Goal: Transaction & Acquisition: Purchase product/service

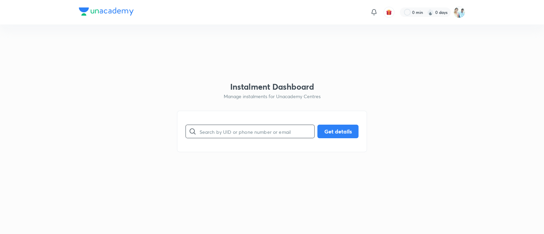
paste input "9063947555"
type input "9063947555"
click at [334, 133] on button "Get details" at bounding box center [338, 131] width 41 height 14
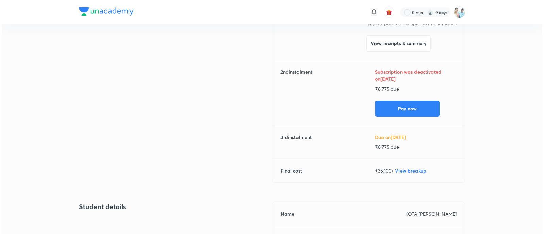
scroll to position [113, 0]
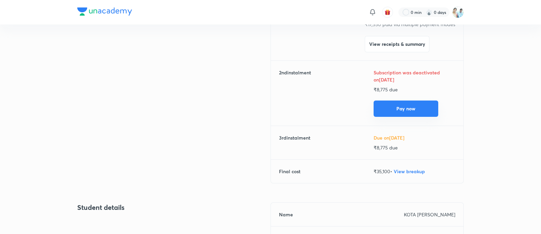
click at [399, 104] on button "Pay now" at bounding box center [406, 109] width 65 height 16
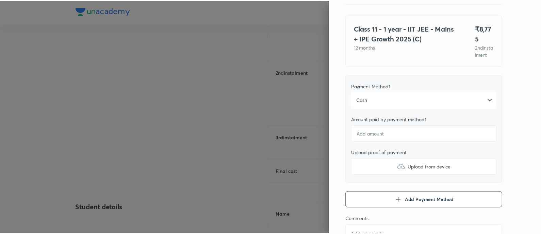
scroll to position [0, 0]
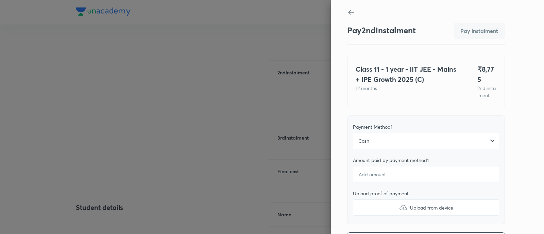
click at [347, 13] on icon at bounding box center [351, 12] width 8 height 8
type textarea "x"
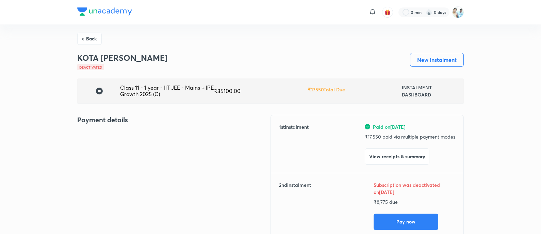
click at [327, 88] on h6 "₹ 17550 Total Due" at bounding box center [326, 89] width 37 height 7
click at [436, 60] on button "New Instalment" at bounding box center [437, 59] width 54 height 14
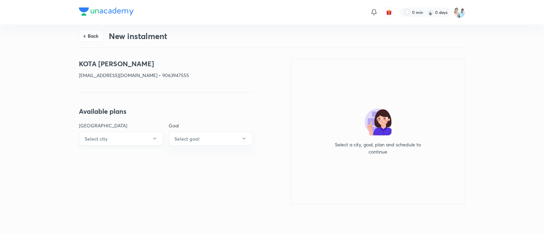
click at [137, 141] on button "Select city" at bounding box center [121, 139] width 84 height 14
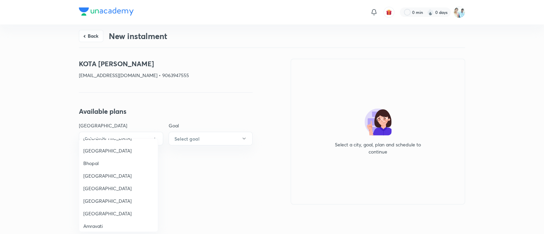
scroll to position [182, 0]
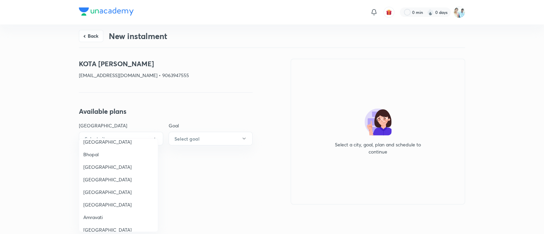
click at [108, 193] on span "[GEOGRAPHIC_DATA]" at bounding box center [118, 192] width 70 height 7
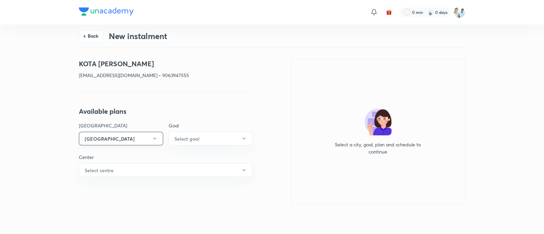
click at [129, 140] on button "[GEOGRAPHIC_DATA]" at bounding box center [121, 139] width 84 height 14
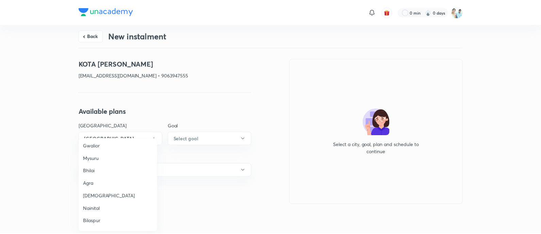
scroll to position [0, 0]
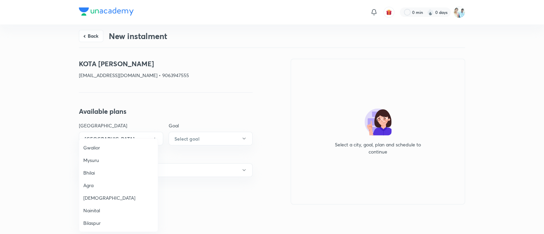
click at [226, 45] on div at bounding box center [272, 117] width 544 height 234
click at [95, 35] on button "Back" at bounding box center [91, 35] width 25 height 12
